Goal: Task Accomplishment & Management: Complete application form

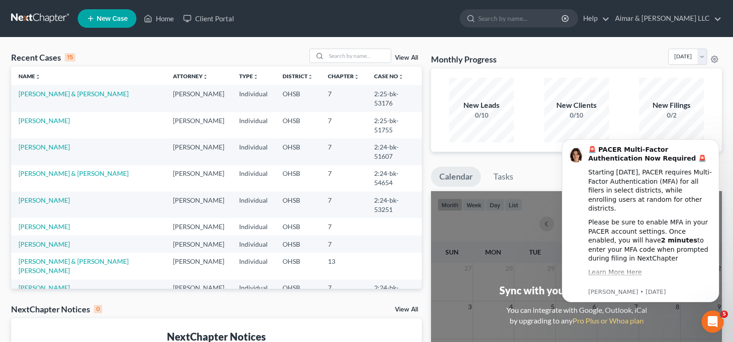
click at [100, 16] on span "New Case" at bounding box center [112, 18] width 31 height 7
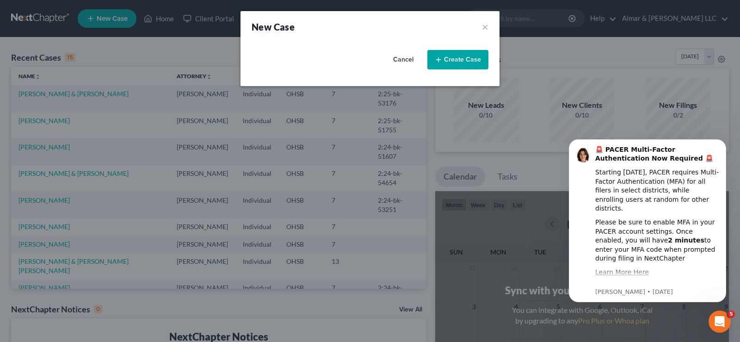
select select "62"
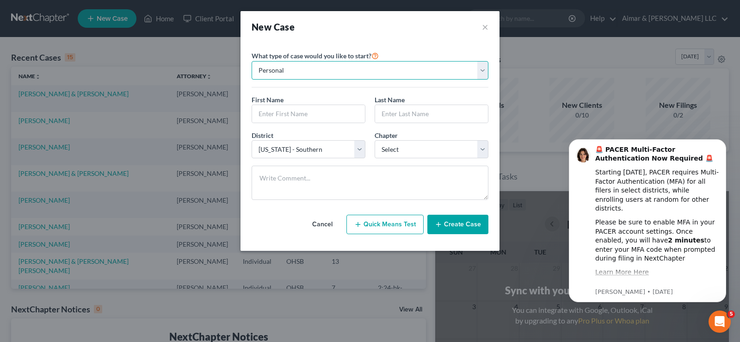
click at [290, 71] on select "Personal Business" at bounding box center [370, 70] width 237 height 19
click at [286, 111] on input "text" at bounding box center [308, 114] width 113 height 18
type input "Echo"
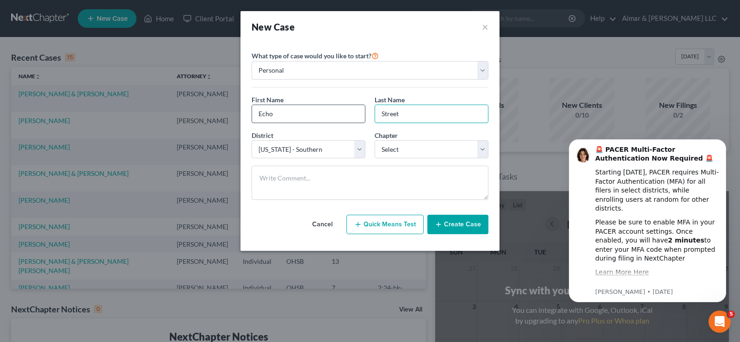
type input "Street"
click at [447, 140] on select "Select 7 11 12 13" at bounding box center [432, 149] width 114 height 19
select select "0"
click at [375, 140] on select "Select 7 11 12 13" at bounding box center [432, 149] width 114 height 19
click at [458, 225] on button "Create Case" at bounding box center [457, 224] width 61 height 19
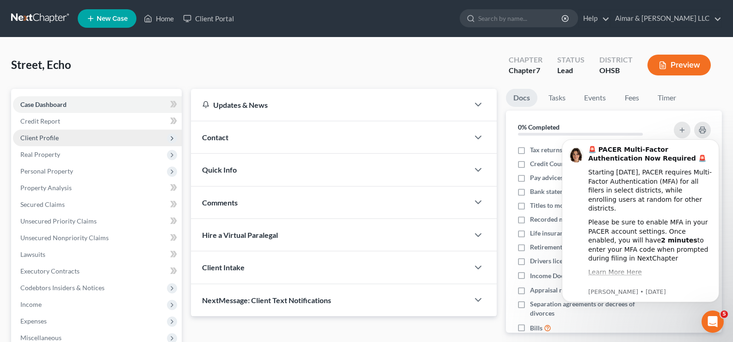
click at [34, 136] on span "Client Profile" at bounding box center [39, 138] width 38 height 8
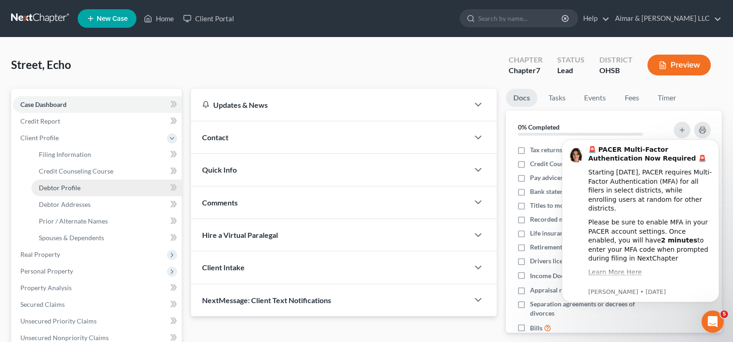
click at [63, 185] on span "Debtor Profile" at bounding box center [60, 188] width 42 height 8
select select "0"
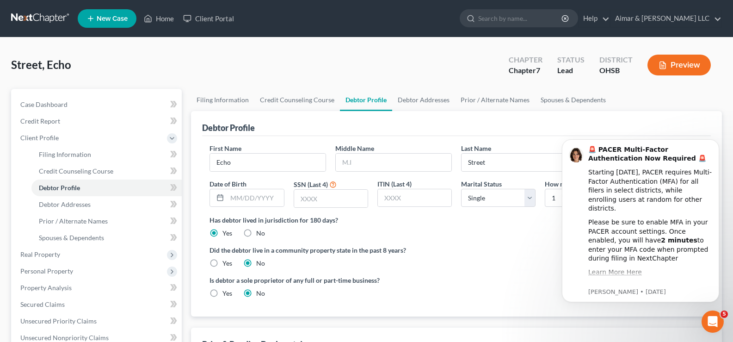
click html "🚨 PACER Multi-Factor Authentication Now Required 🚨 Starting [DATE], PACER requi…"
drag, startPoint x: 716, startPoint y: 142, endPoint x: 1245, endPoint y: 288, distance: 548.9
click at [716, 142] on icon "Dismiss notification" at bounding box center [716, 141] width 5 height 5
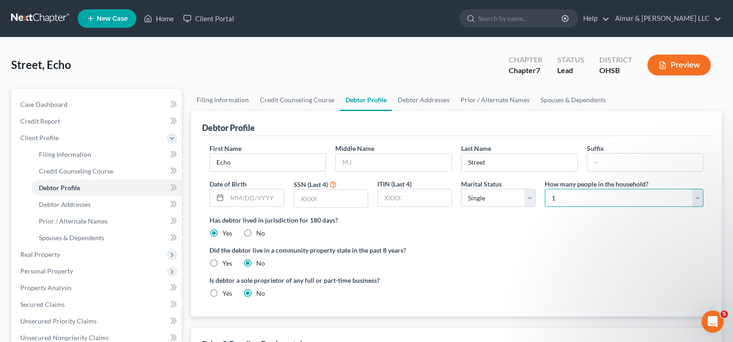
click at [698, 197] on select "Select 1 2 3 4 5 6 7 8 9 10 11 12 13 14 15 16 17 18 19 20" at bounding box center [624, 198] width 159 height 19
select select "2"
click at [545, 189] on select "Select 1 2 3 4 5 6 7 8 9 10 11 12 13 14 15 16 17 18 19 20" at bounding box center [624, 198] width 159 height 19
click at [74, 203] on span "Debtor Addresses" at bounding box center [65, 204] width 52 height 8
select select "0"
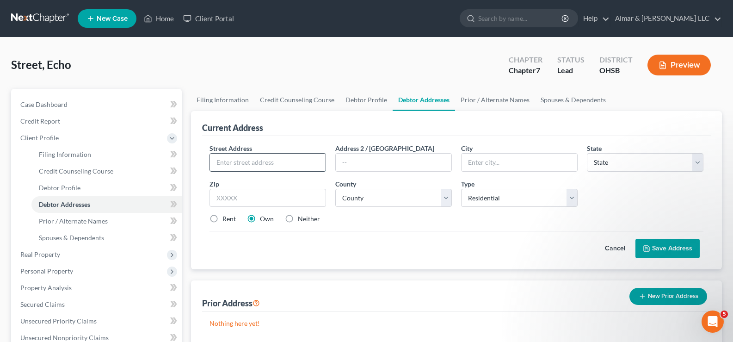
click at [270, 160] on input "text" at bounding box center [268, 163] width 116 height 18
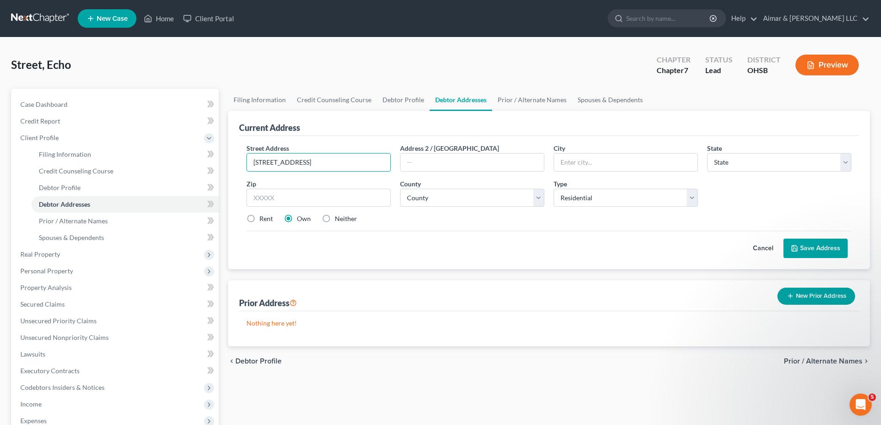
type input "[STREET_ADDRESS]"
type input "Columbus"
select select "36"
type input "43217"
select select "24"
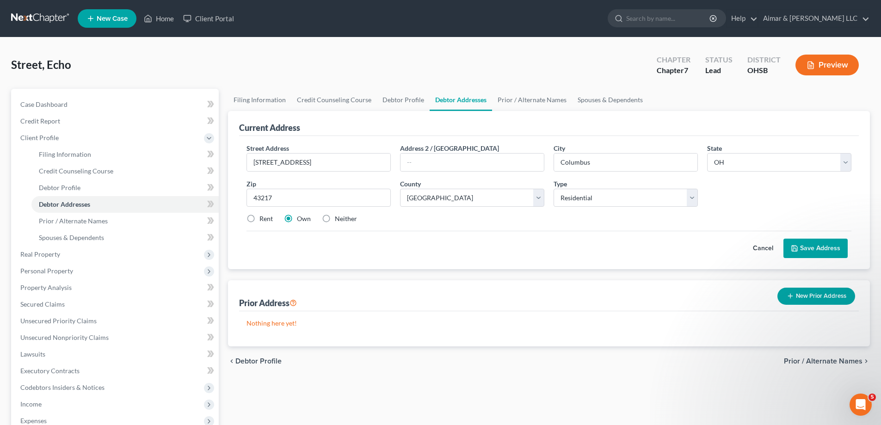
click at [260, 219] on label "Rent" at bounding box center [266, 218] width 13 height 9
click at [263, 219] on input "Rent" at bounding box center [266, 217] width 6 height 6
radio input "true"
click at [740, 247] on button "Save Address" at bounding box center [816, 248] width 64 height 19
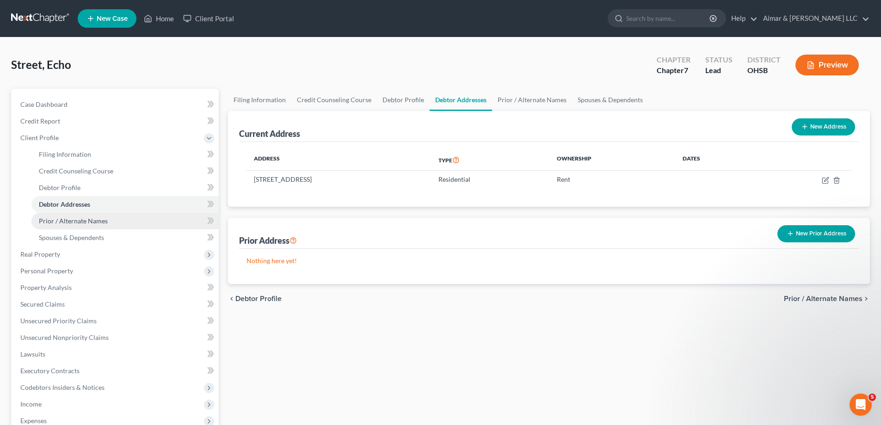
click at [69, 223] on span "Prior / Alternate Names" at bounding box center [73, 221] width 69 height 8
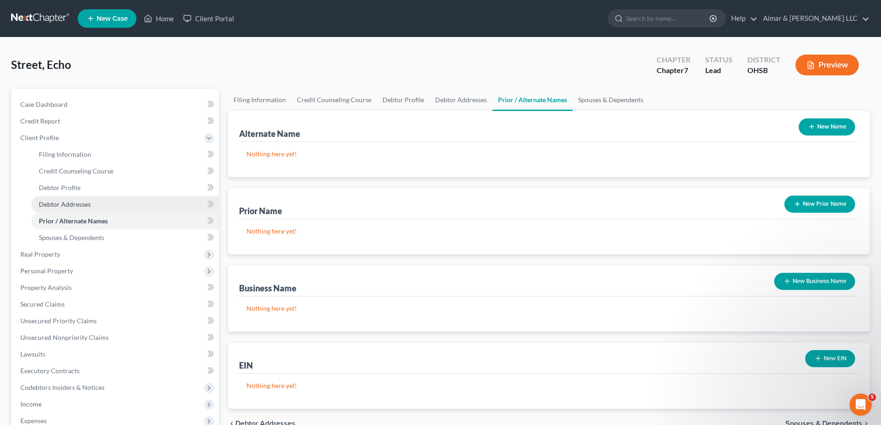
click at [56, 207] on span "Debtor Addresses" at bounding box center [65, 204] width 52 height 8
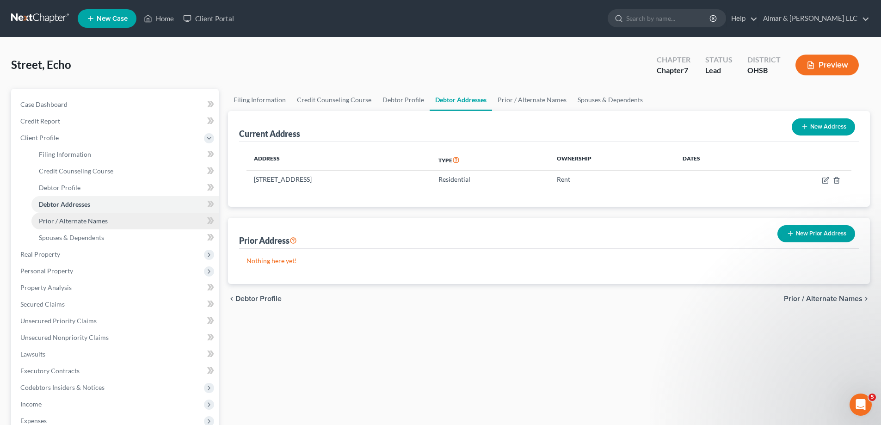
click at [54, 224] on span "Prior / Alternate Names" at bounding box center [73, 221] width 69 height 8
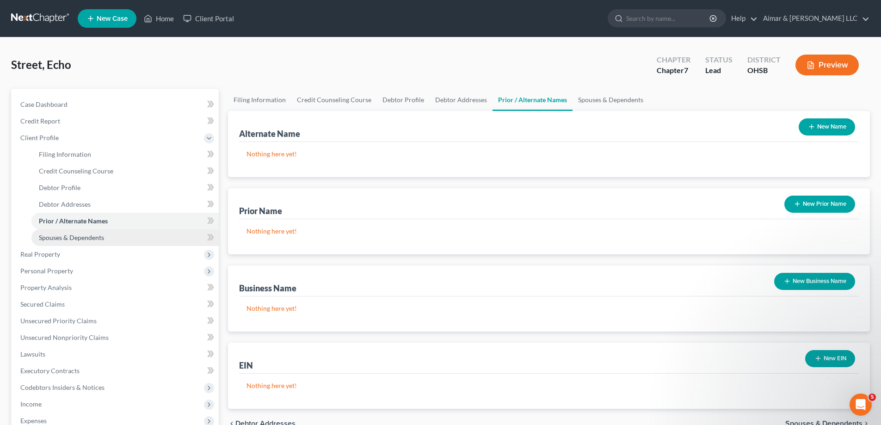
click at [67, 239] on span "Spouses & Dependents" at bounding box center [71, 238] width 65 height 8
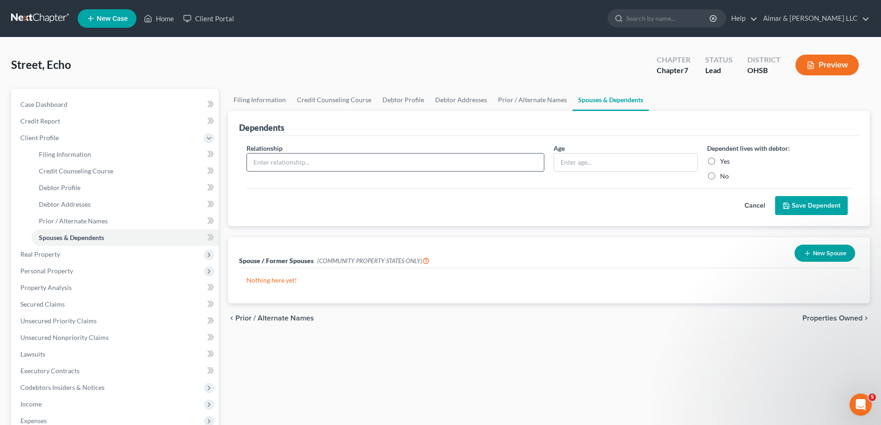
click at [439, 168] on input "text" at bounding box center [395, 163] width 297 height 18
type input "Daughter"
click at [720, 163] on label "Yes" at bounding box center [725, 161] width 10 height 9
click at [724, 163] on input "Yes" at bounding box center [727, 160] width 6 height 6
radio input "true"
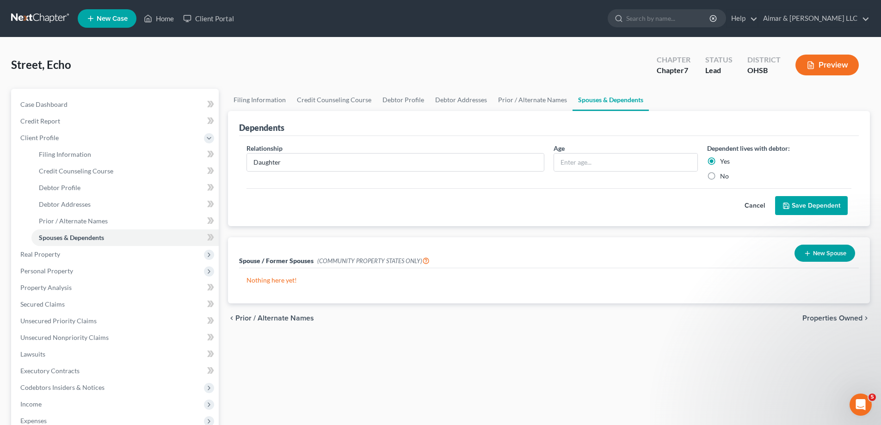
click at [740, 212] on button "Save Dependent" at bounding box center [811, 205] width 73 height 19
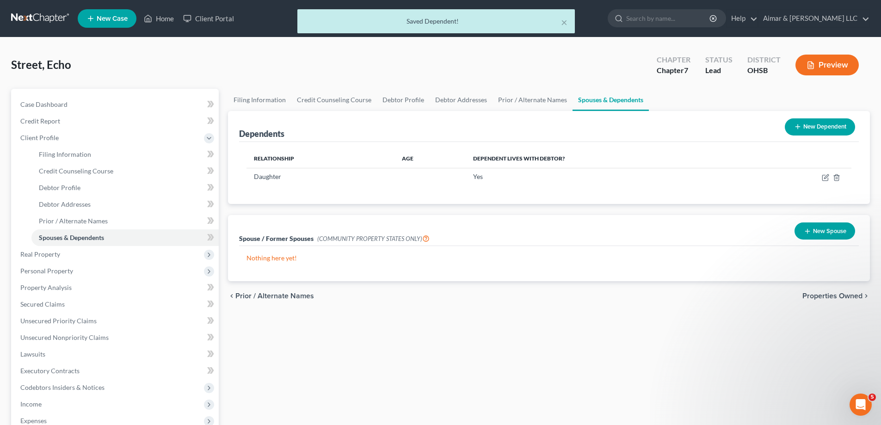
click at [740, 128] on button "New Dependent" at bounding box center [820, 126] width 70 height 17
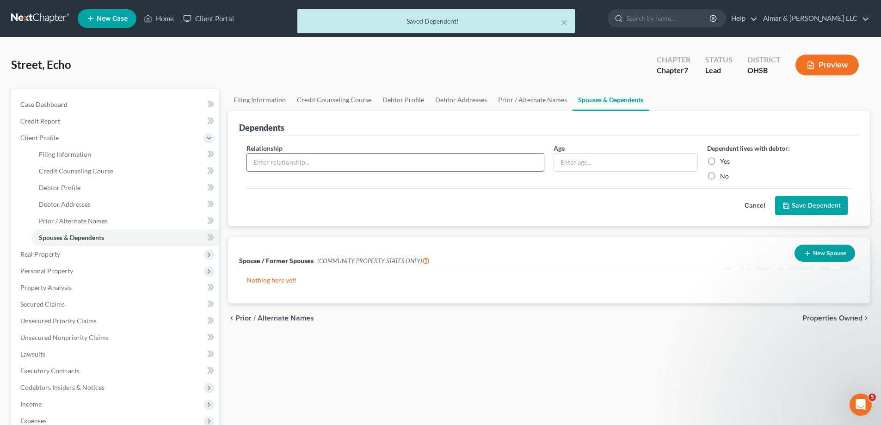
click at [322, 169] on input "text" at bounding box center [395, 163] width 297 height 18
type input "Daughter"
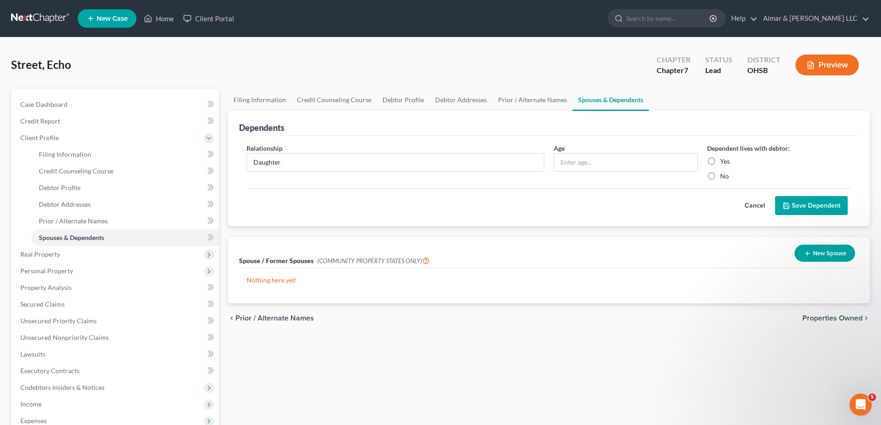
click at [720, 162] on label "Yes" at bounding box center [725, 161] width 10 height 9
click at [724, 162] on input "Yes" at bounding box center [727, 160] width 6 height 6
radio input "true"
click at [740, 205] on button "Save Dependent" at bounding box center [811, 205] width 73 height 19
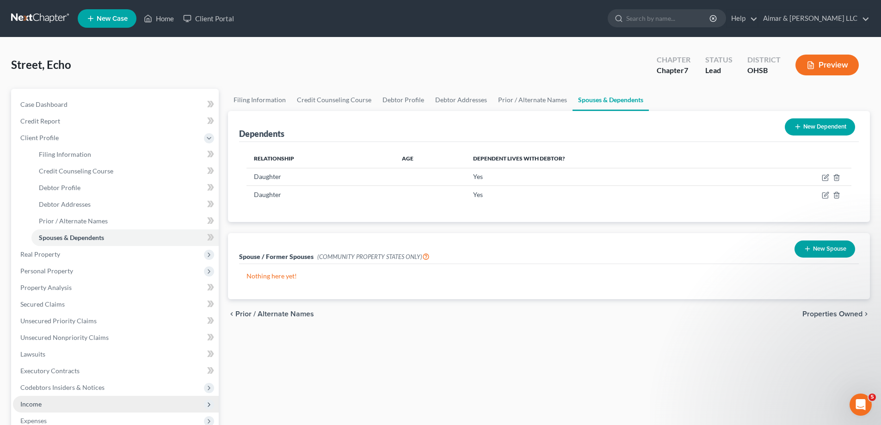
click at [80, 341] on span "Income" at bounding box center [116, 404] width 206 height 17
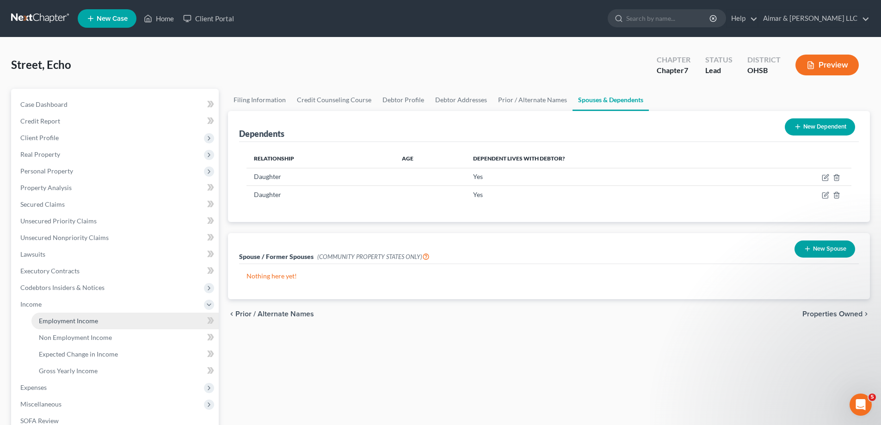
click at [83, 326] on link "Employment Income" at bounding box center [124, 321] width 187 height 17
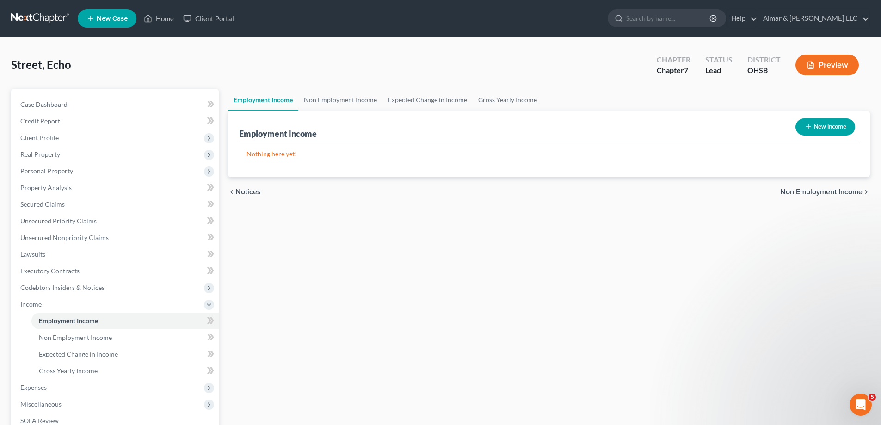
click at [740, 128] on button "New Income" at bounding box center [826, 126] width 60 height 17
select select "0"
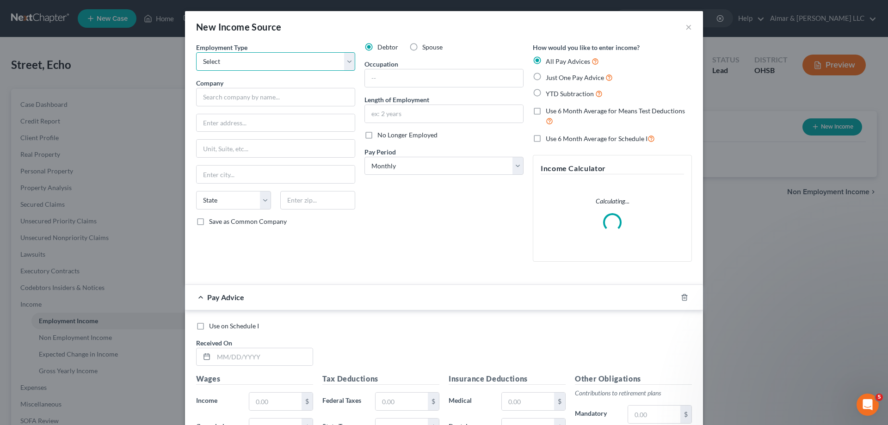
click at [216, 65] on select "Select Full or [DEMOGRAPHIC_DATA] Employment Self Employment" at bounding box center [275, 61] width 159 height 19
select select "0"
click at [196, 52] on select "Select Full or [DEMOGRAPHIC_DATA] Employment Self Employment" at bounding box center [275, 61] width 159 height 19
click at [218, 97] on input "text" at bounding box center [275, 97] width 159 height 19
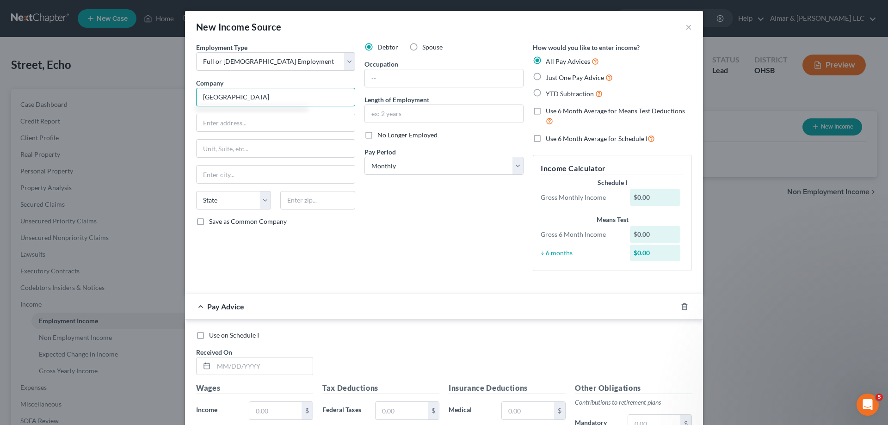
type input "[GEOGRAPHIC_DATA]"
click at [396, 82] on input "text" at bounding box center [444, 78] width 158 height 18
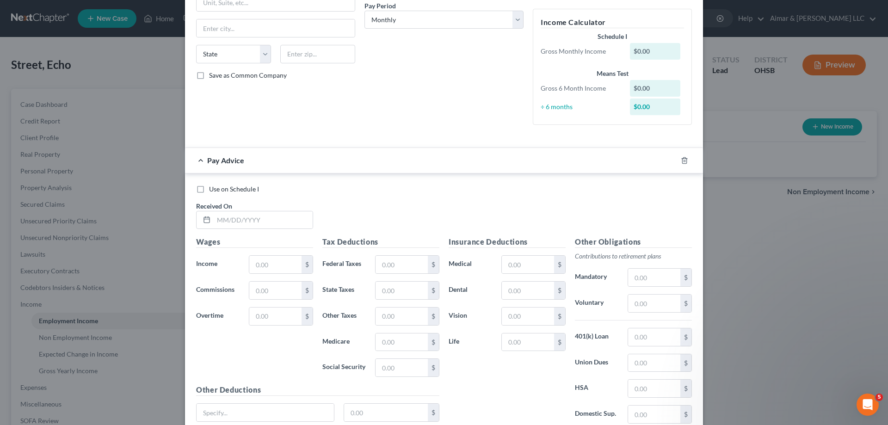
scroll to position [185, 0]
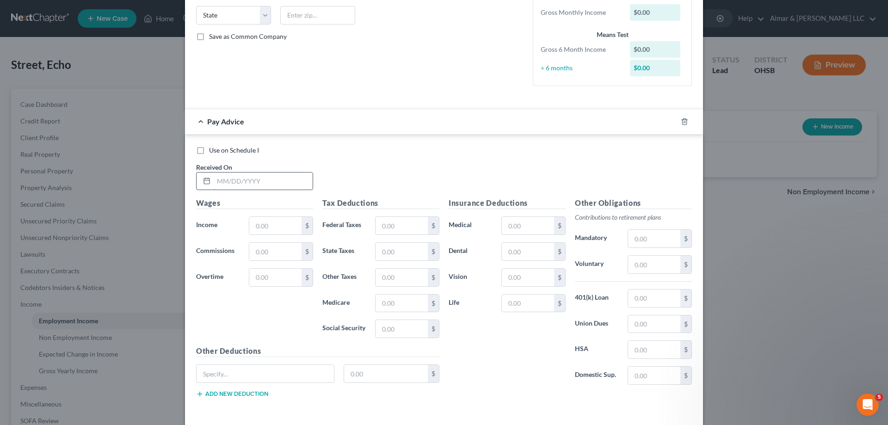
click at [279, 181] on input "text" at bounding box center [263, 182] width 99 height 18
type input "[DATE]"
type input "2,154.46"
click at [388, 224] on input "text" at bounding box center [402, 226] width 52 height 18
type input "252.93"
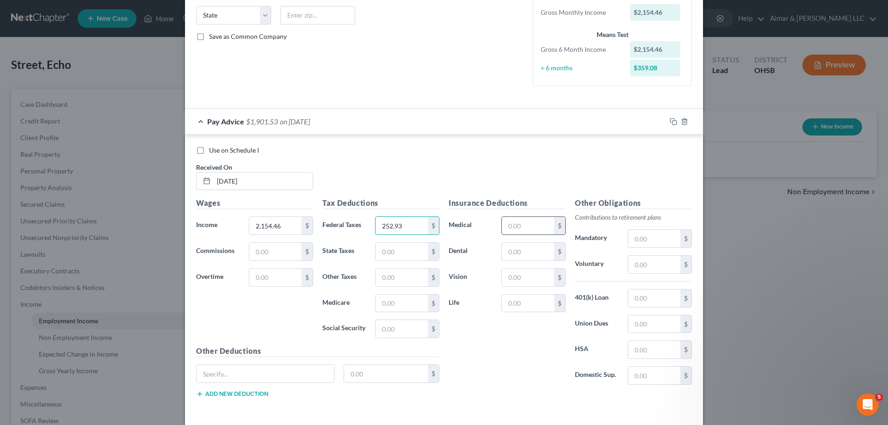
click at [517, 223] on input "text" at bounding box center [528, 226] width 52 height 18
type input "85"
click at [651, 241] on input "text" at bounding box center [654, 239] width 52 height 18
type input "215.45"
click at [241, 341] on input "text" at bounding box center [265, 374] width 137 height 18
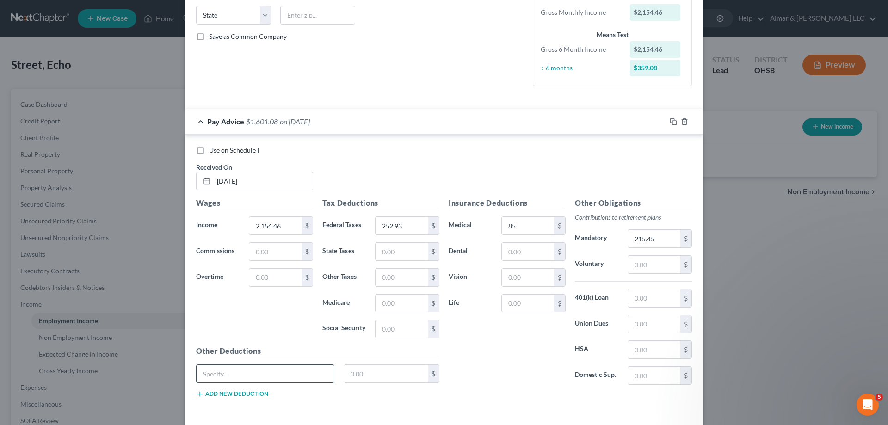
type input "Disability Insurance"
click at [376, 341] on input "text" at bounding box center [386, 374] width 84 height 18
type input "10.21"
click at [233, 341] on button "Add new deduction" at bounding box center [232, 393] width 72 height 7
click at [220, 341] on input "text" at bounding box center [265, 400] width 137 height 18
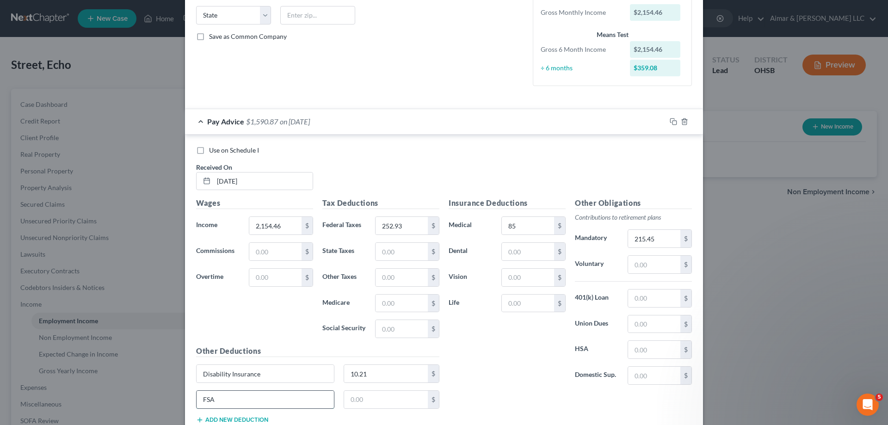
type input "FSA"
type input "20.83"
click at [226, 341] on button "Add new deduction" at bounding box center [232, 419] width 72 height 7
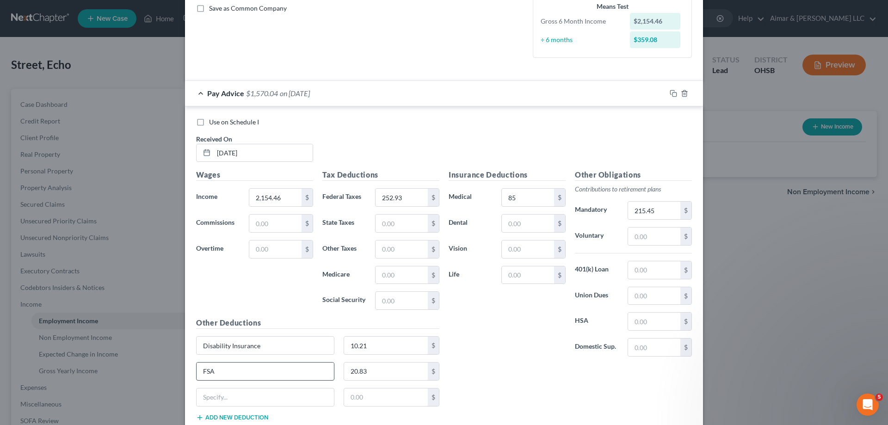
scroll to position [275, 0]
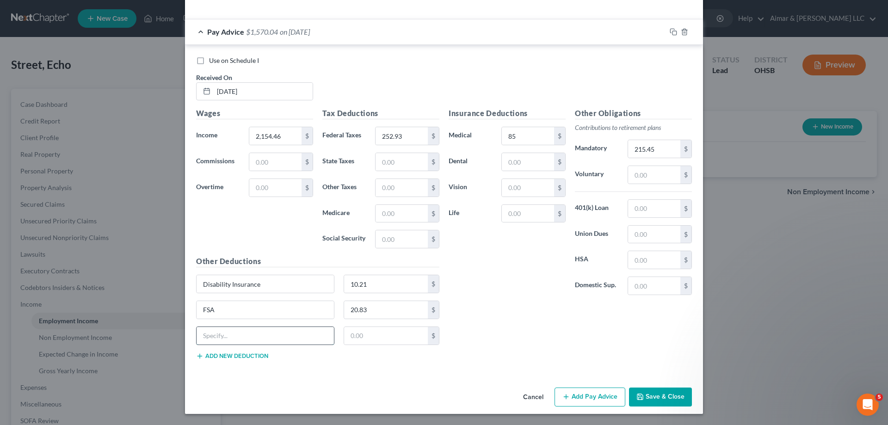
click at [237, 334] on input "text" at bounding box center [265, 336] width 137 height 18
type input "Parking"
type input "75"
click at [522, 216] on input "text" at bounding box center [528, 214] width 52 height 18
type input "6.15"
